Goal: Transaction & Acquisition: Book appointment/travel/reservation

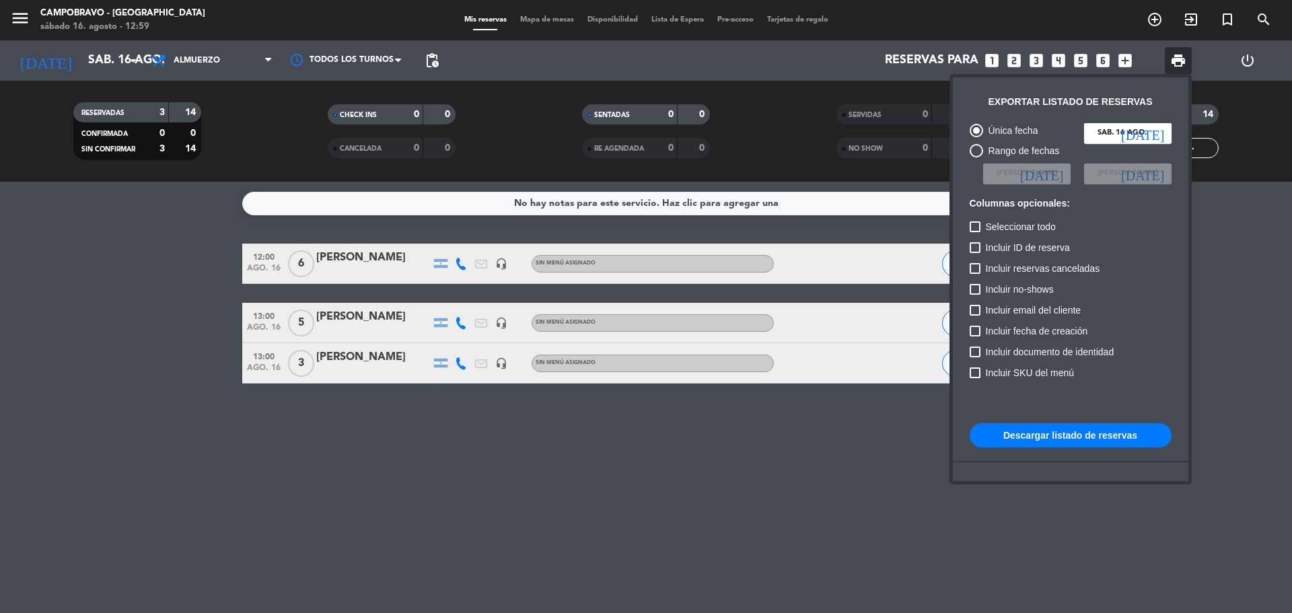
drag, startPoint x: 485, startPoint y: 524, endPoint x: 466, endPoint y: 485, distance: 43.1
click at [485, 524] on div at bounding box center [646, 306] width 1292 height 613
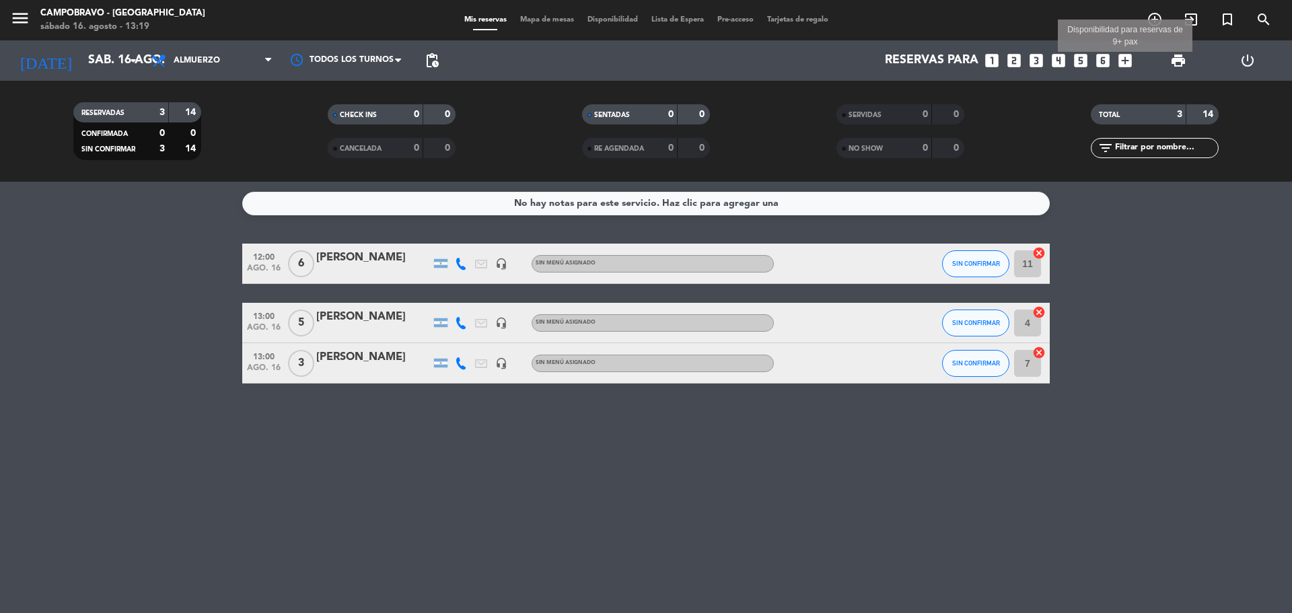
click at [1124, 59] on icon "add_box" at bounding box center [1126, 61] width 18 height 18
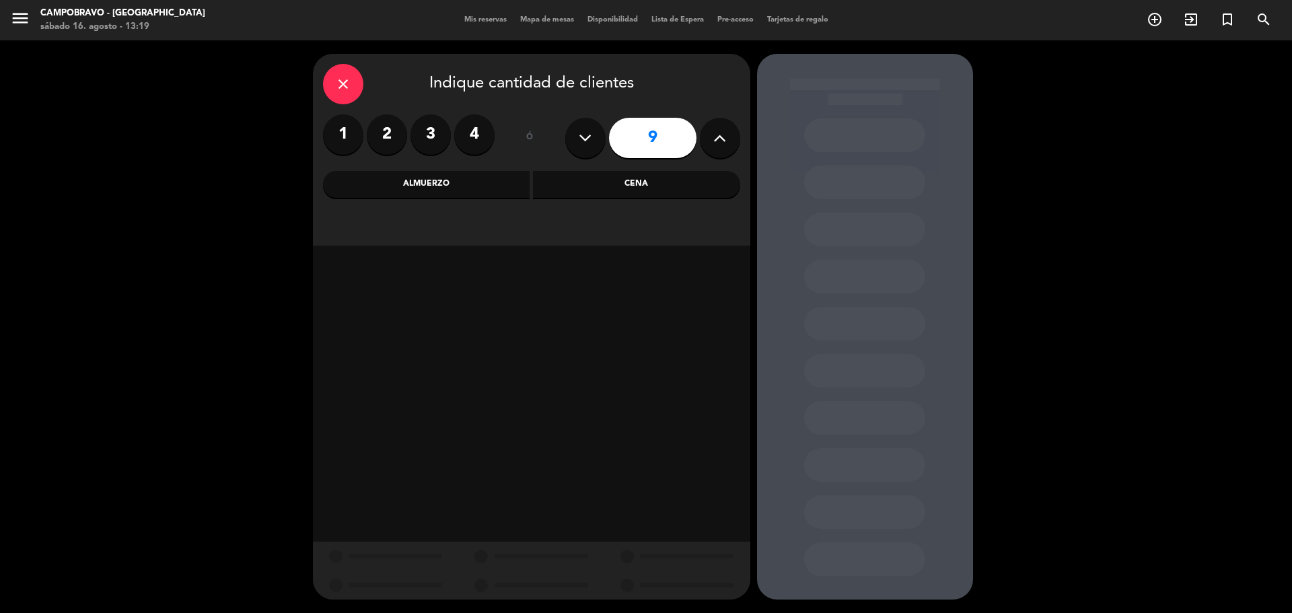
drag, startPoint x: 460, startPoint y: 188, endPoint x: 444, endPoint y: 187, distance: 16.2
click at [460, 189] on div "Almuerzo" at bounding box center [426, 184] width 207 height 27
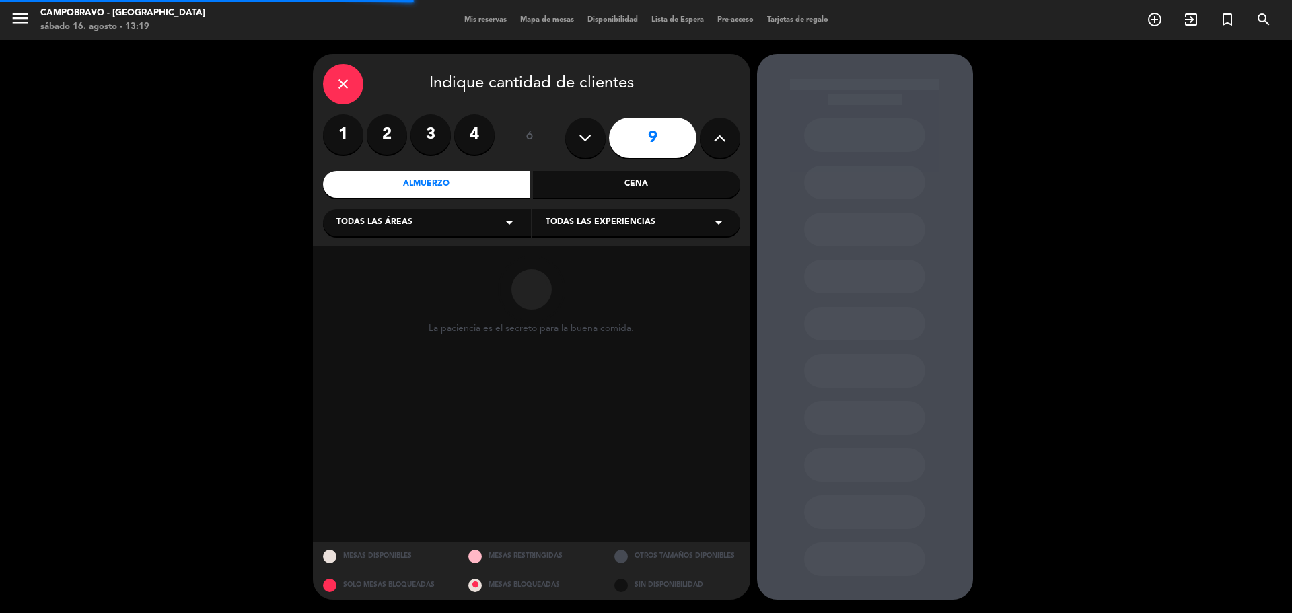
click at [385, 215] on div "Todas las áreas arrow_drop_down" at bounding box center [427, 222] width 208 height 27
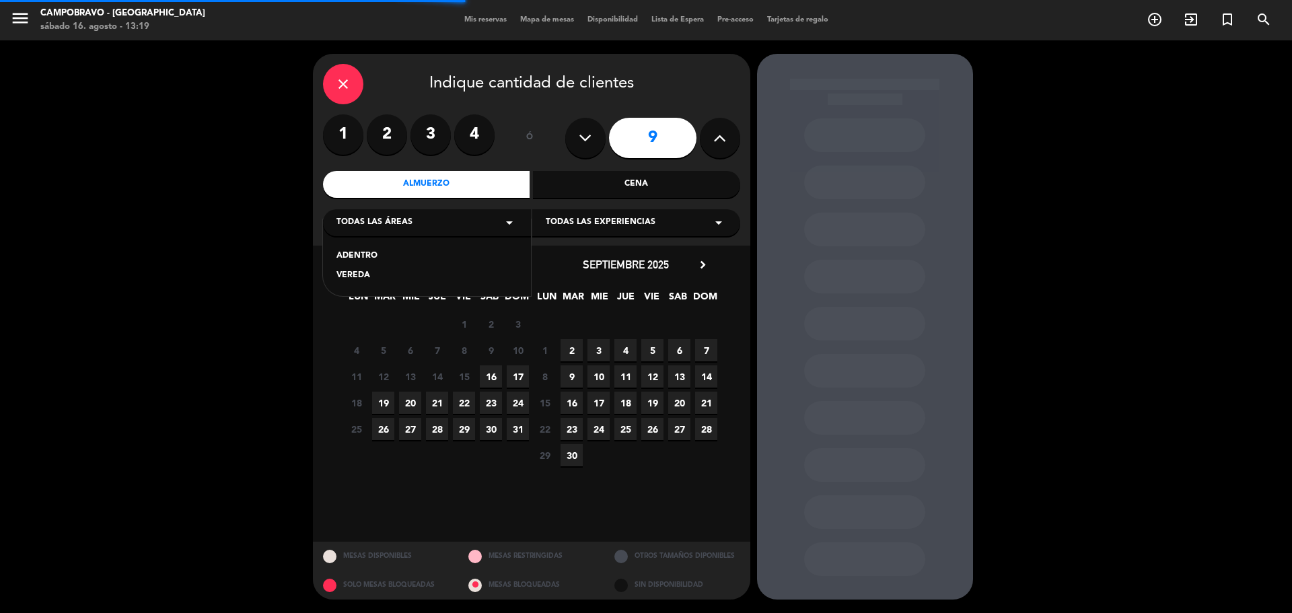
click at [373, 257] on div "ADENTRO" at bounding box center [427, 256] width 181 height 13
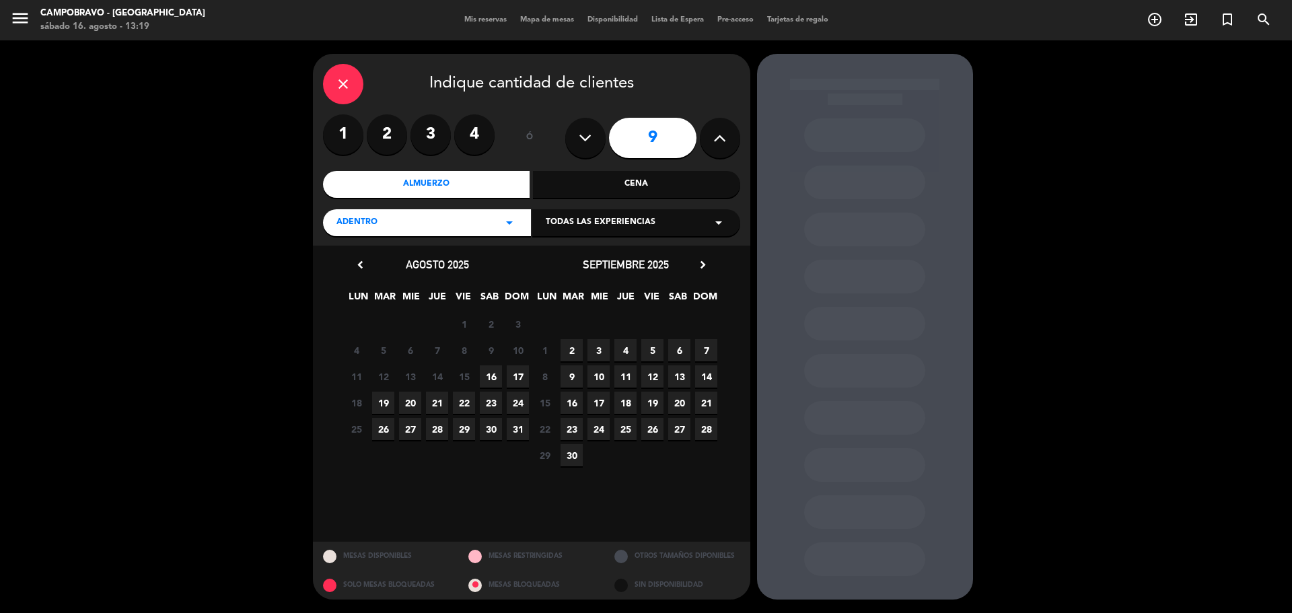
click at [519, 373] on span "17" at bounding box center [518, 377] width 22 height 22
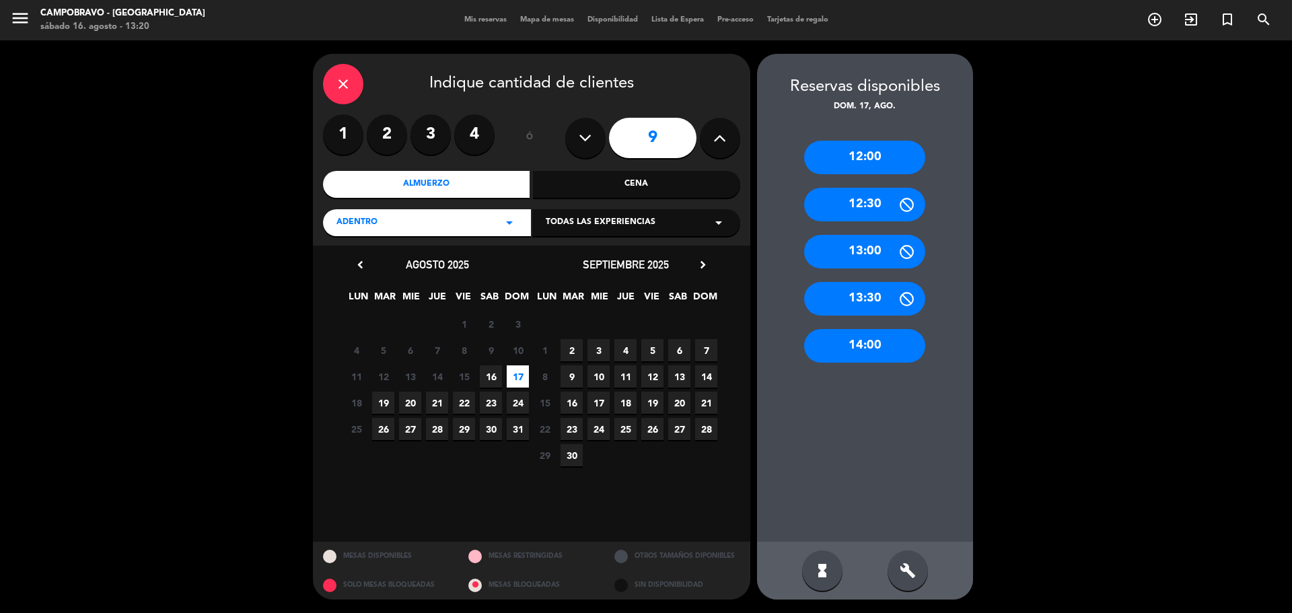
click at [884, 248] on div "13:00" at bounding box center [864, 252] width 121 height 34
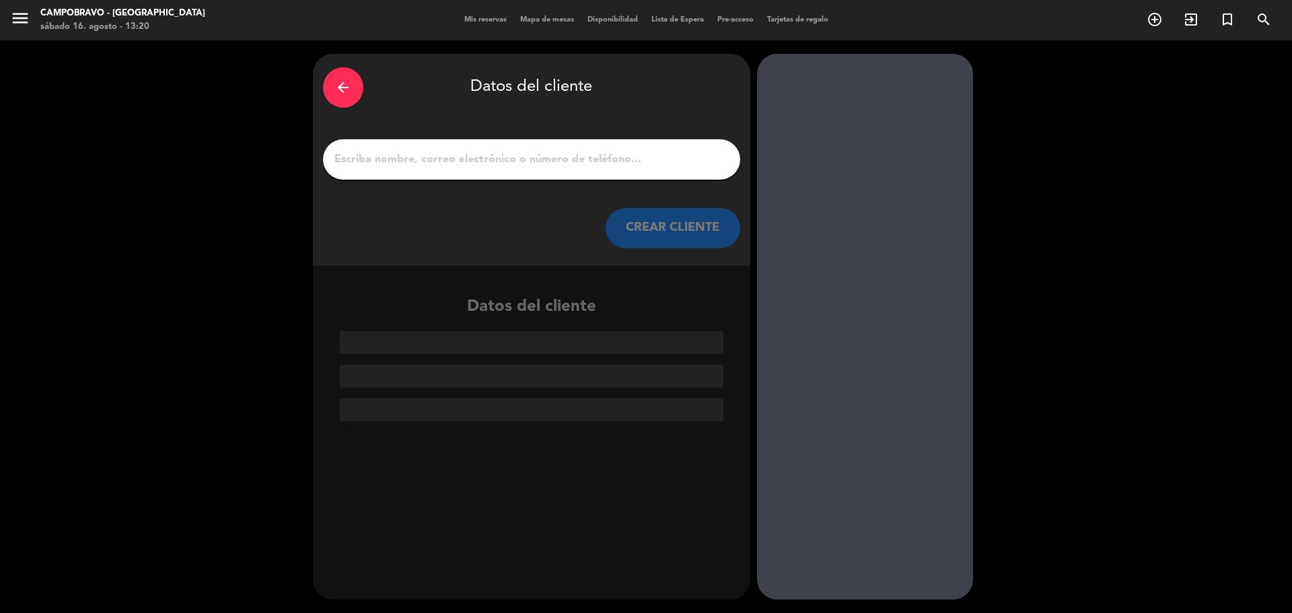
click at [519, 164] on input "1" at bounding box center [531, 159] width 397 height 19
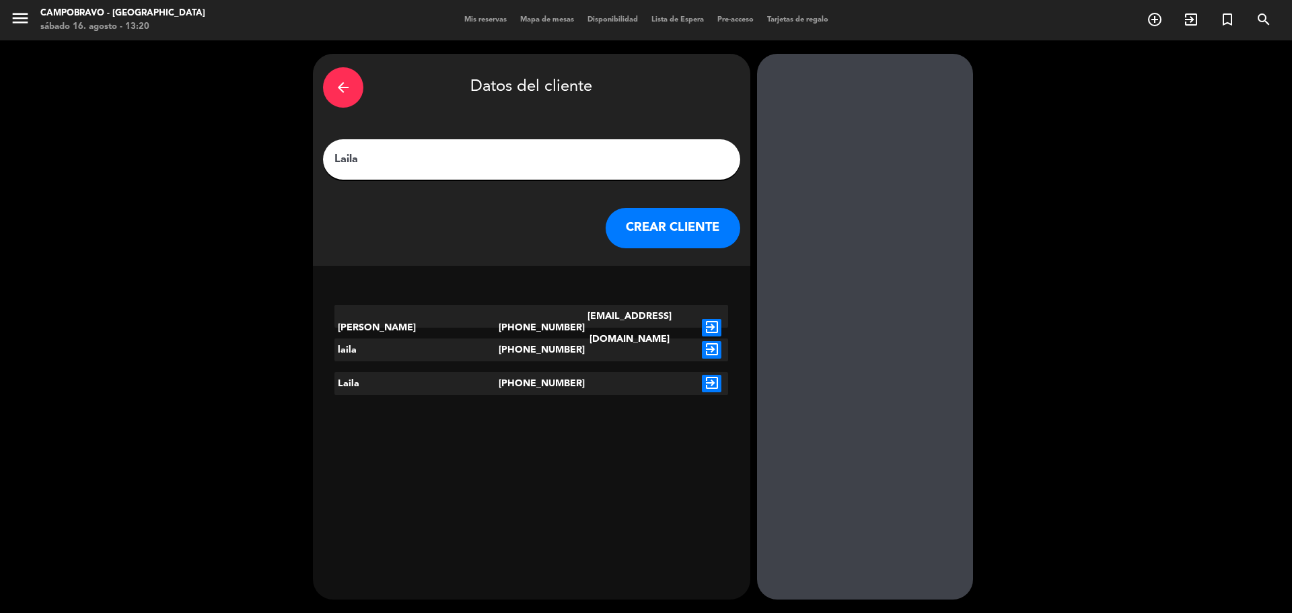
type input "Laila"
click at [646, 232] on button "CREAR CLIENTE" at bounding box center [673, 228] width 135 height 40
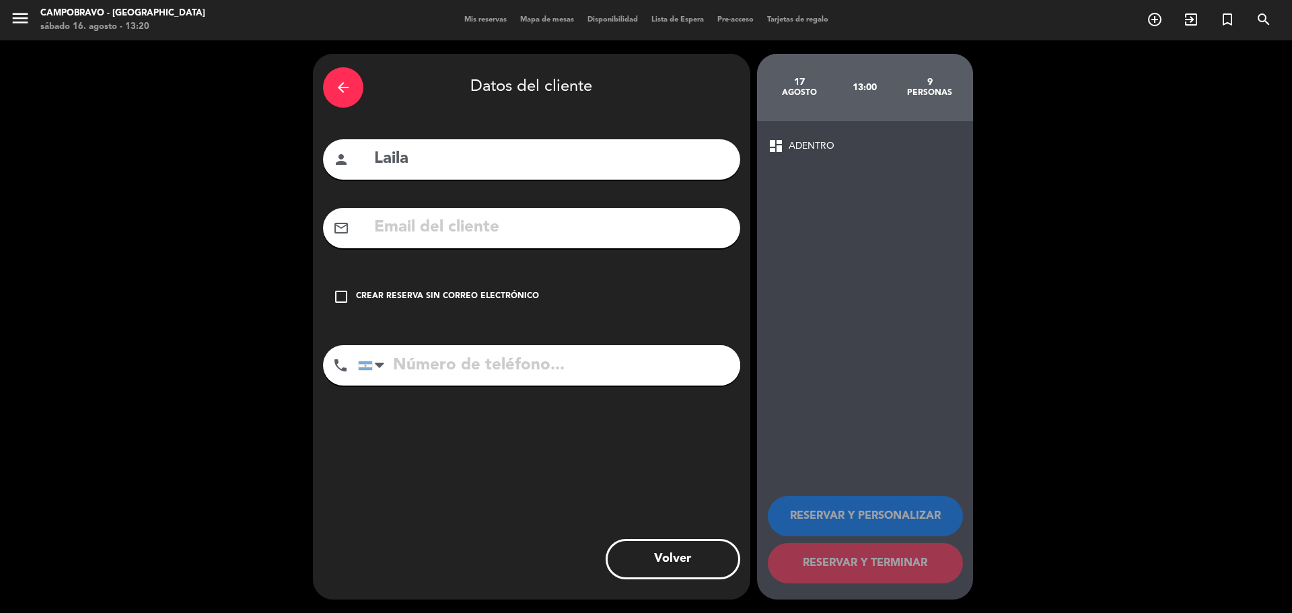
drag, startPoint x: 341, startPoint y: 293, endPoint x: 364, endPoint y: 290, distance: 22.4
click at [341, 294] on icon "check_box_outline_blank" at bounding box center [341, 297] width 16 height 16
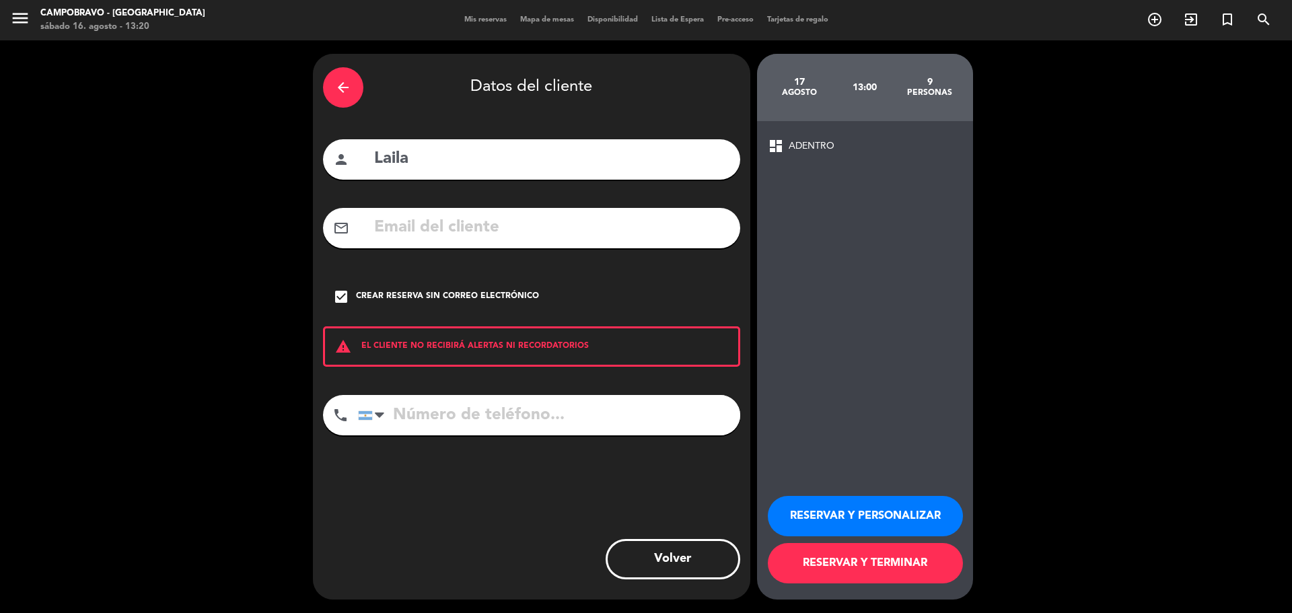
click at [597, 415] on input "tel" at bounding box center [549, 415] width 382 height 40
type input "1144907151"
click at [870, 560] on button "RESERVAR Y TERMINAR" at bounding box center [865, 563] width 195 height 40
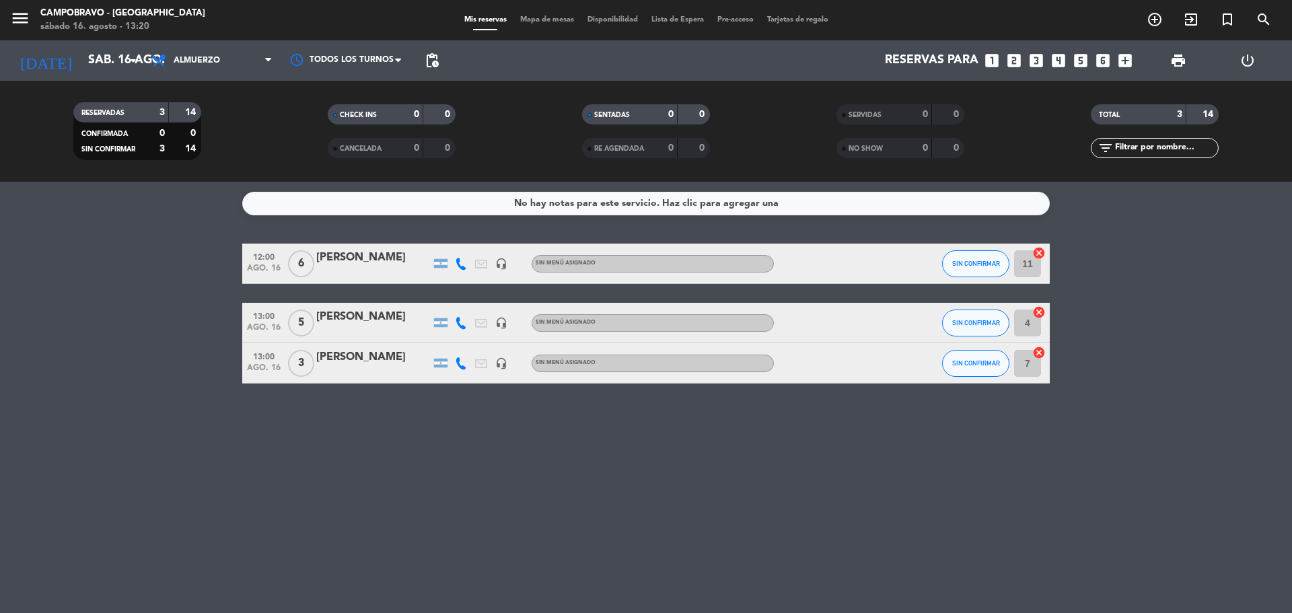
click at [475, 442] on div "No hay notas para este servicio. Haz clic para agregar una 12:00 ago. 16 6 [PER…" at bounding box center [646, 397] width 1292 height 431
